Goal: Task Accomplishment & Management: Use online tool/utility

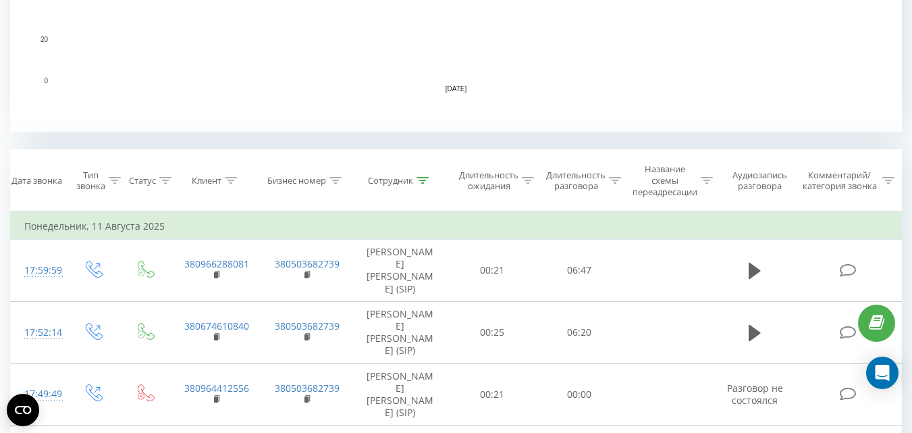
scroll to position [473, 0]
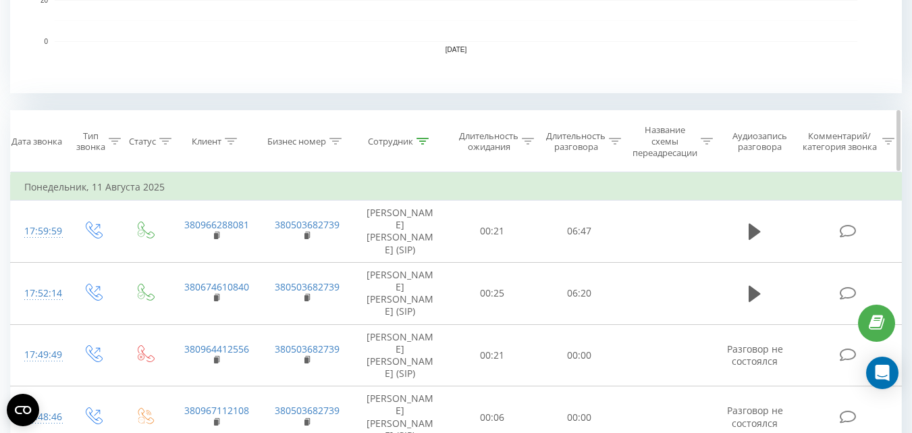
click at [423, 145] on div at bounding box center [423, 141] width 12 height 11
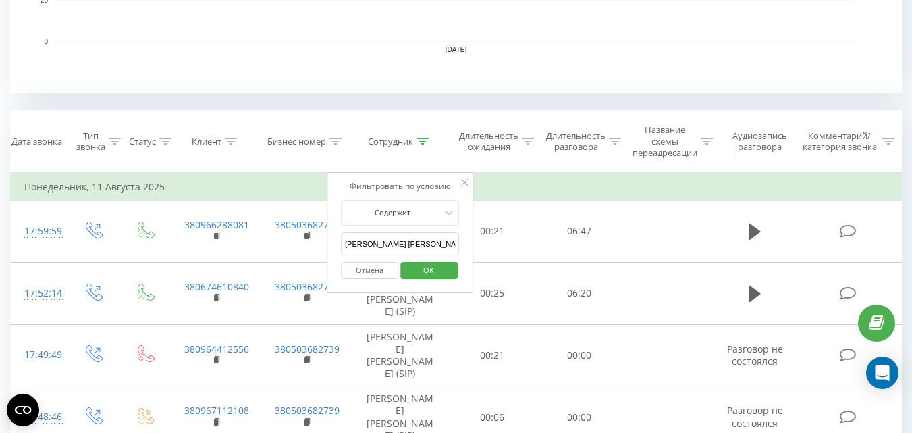
click at [406, 246] on input "[PERSON_NAME] [PERSON_NAME]" at bounding box center [400, 244] width 119 height 24
type input "[PERSON_NAME]"
click at [429, 270] on span "OK" at bounding box center [429, 269] width 38 height 21
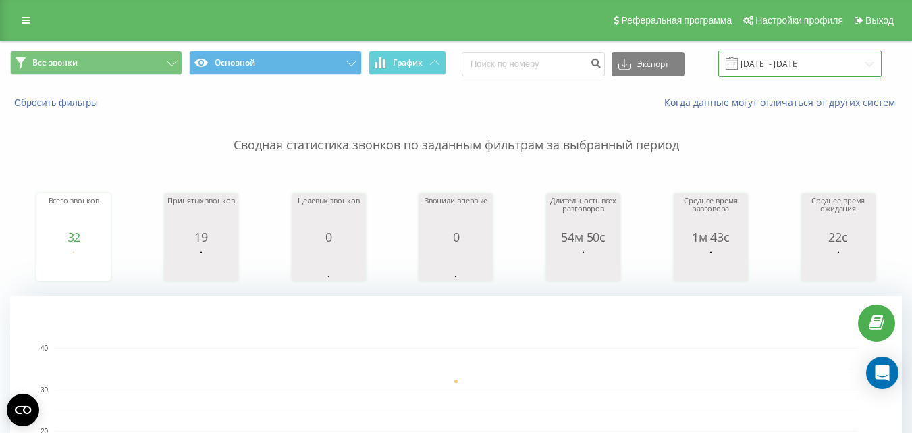
click at [786, 65] on input "[DATE] - [DATE]" at bounding box center [799, 64] width 163 height 26
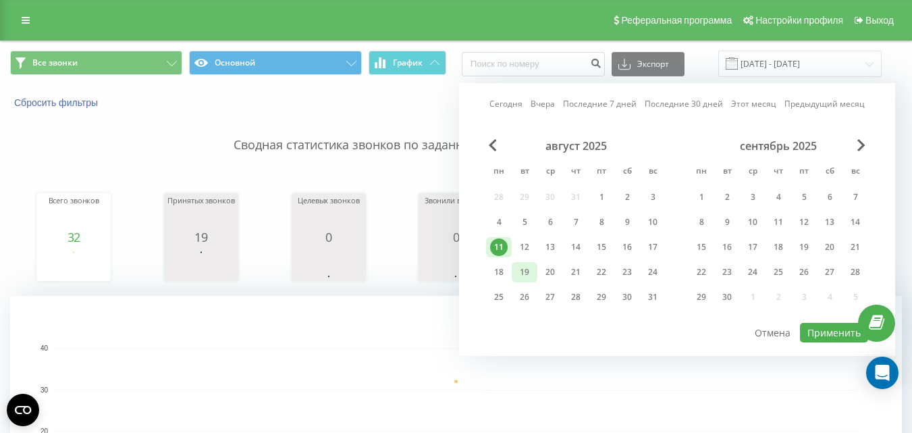
click at [524, 268] on div "19" at bounding box center [525, 272] width 18 height 18
click at [824, 332] on button "Применить" at bounding box center [834, 333] width 68 height 20
type input "[DATE] - [DATE]"
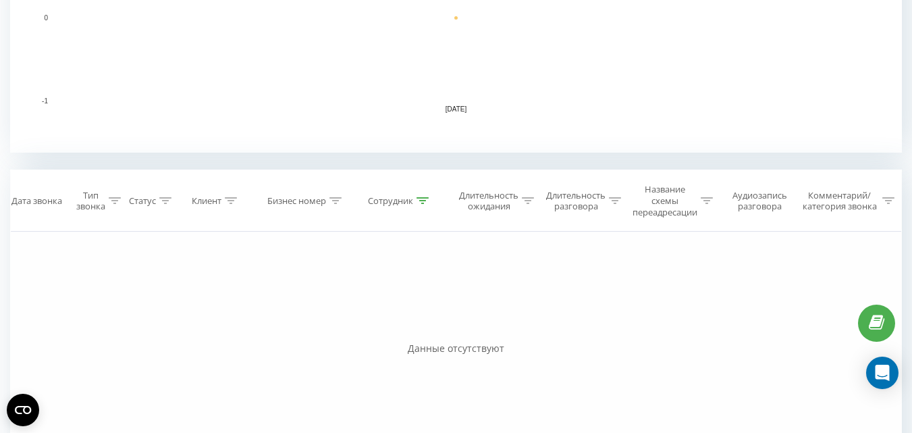
scroll to position [527, 0]
